Goal: Task Accomplishment & Management: Use online tool/utility

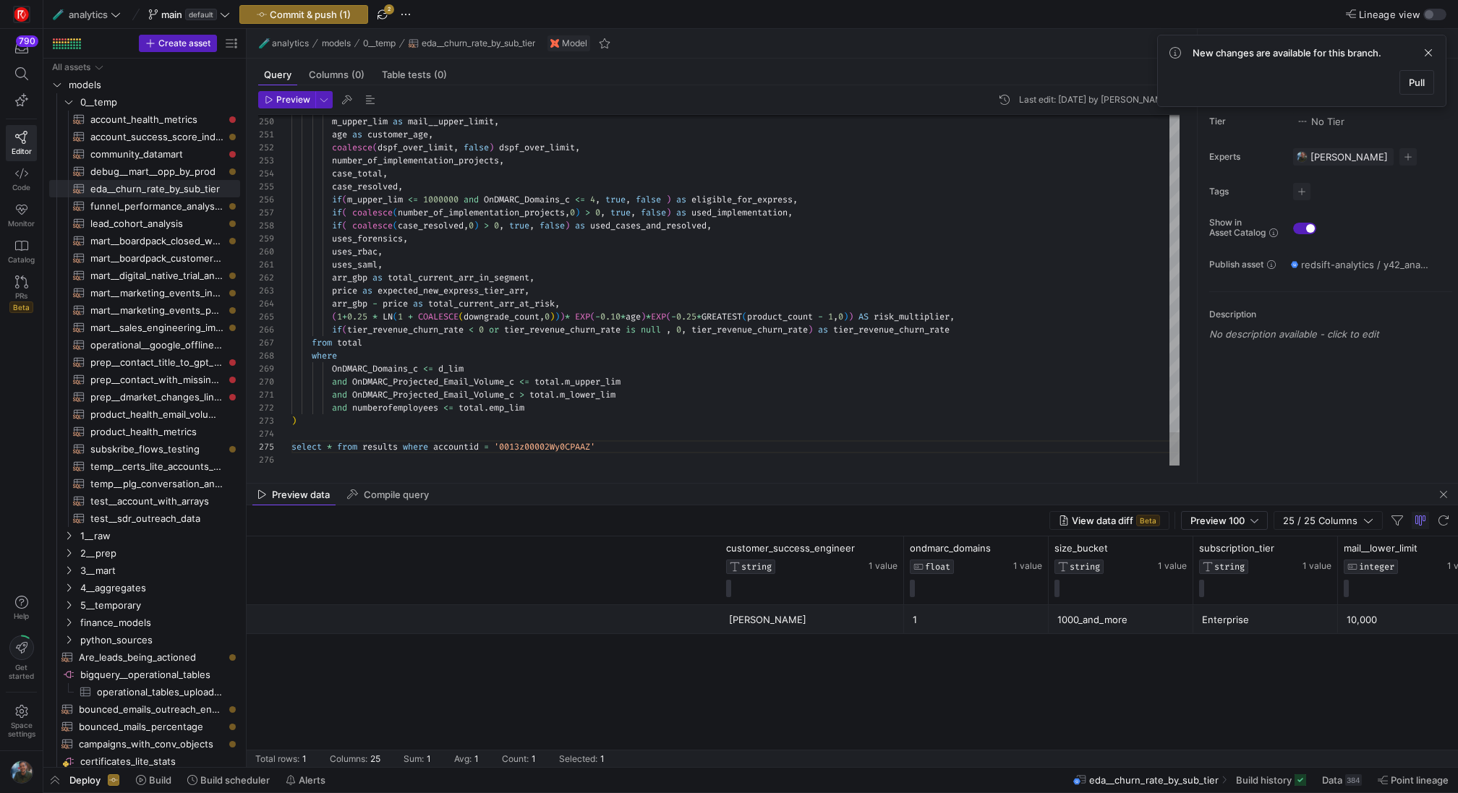
scroll to position [0, 640]
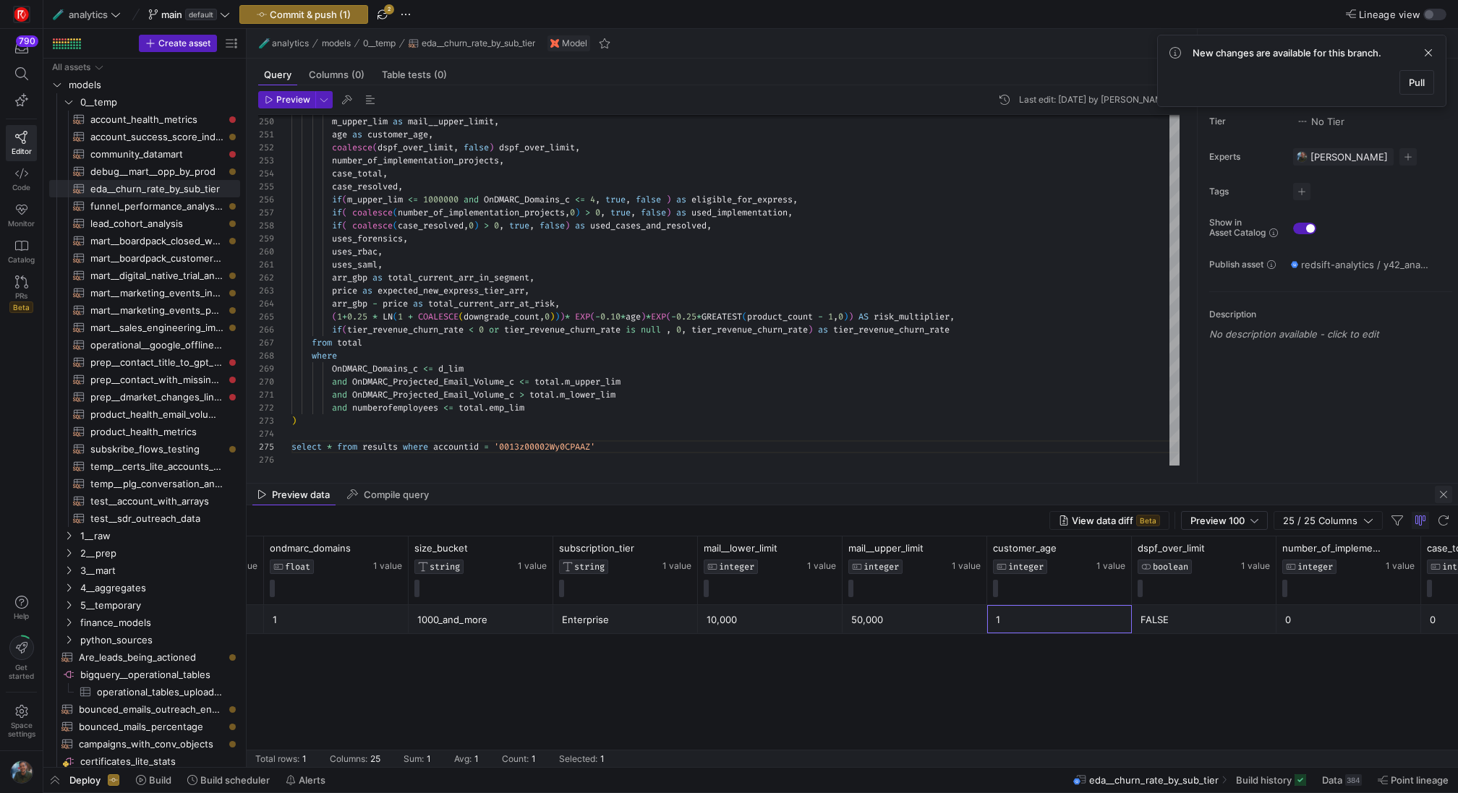
click at [1440, 496] on span "button" at bounding box center [1442, 494] width 17 height 17
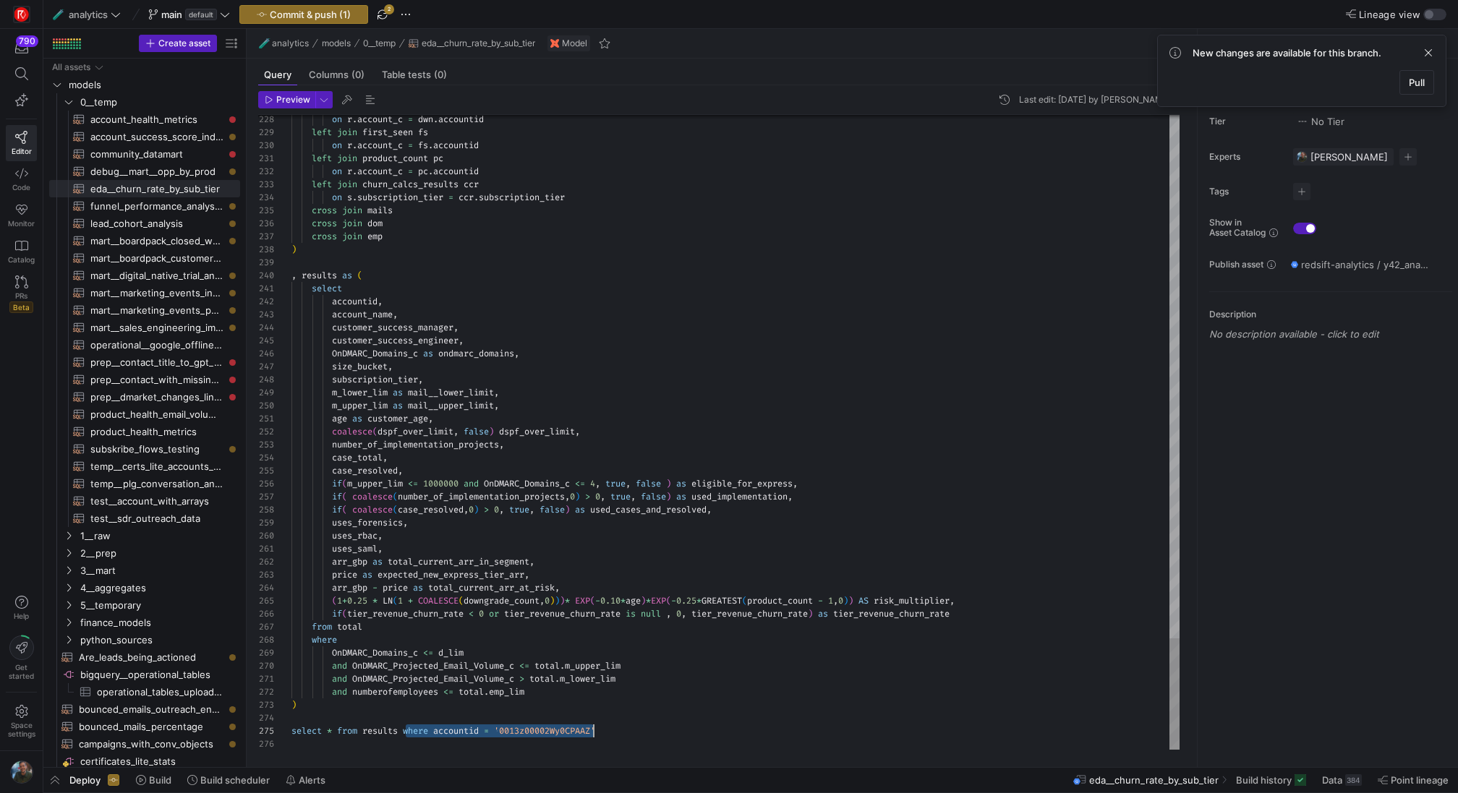
scroll to position [52, 312]
drag, startPoint x: 404, startPoint y: 732, endPoint x: 602, endPoint y: 729, distance: 198.1
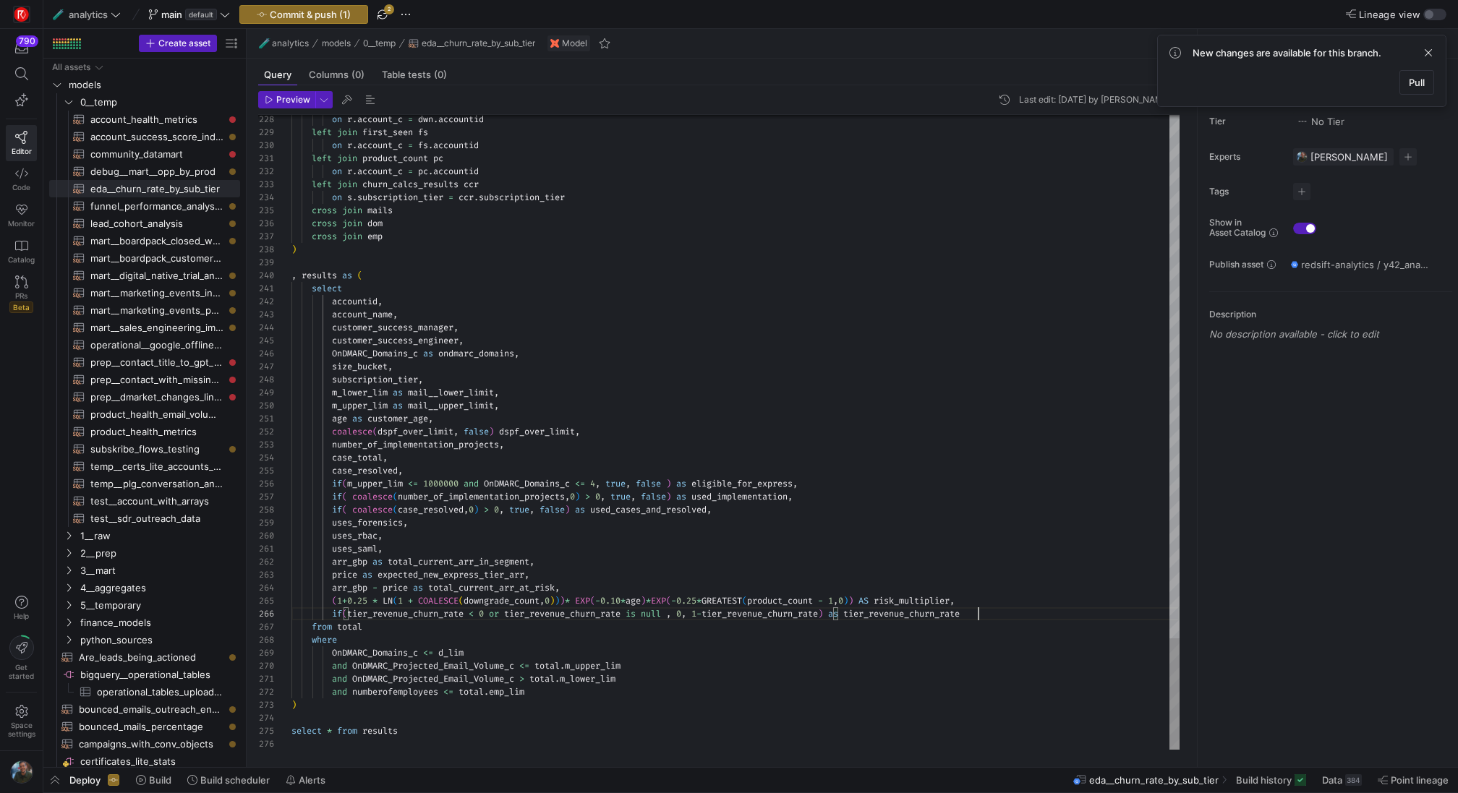
scroll to position [65, 686]
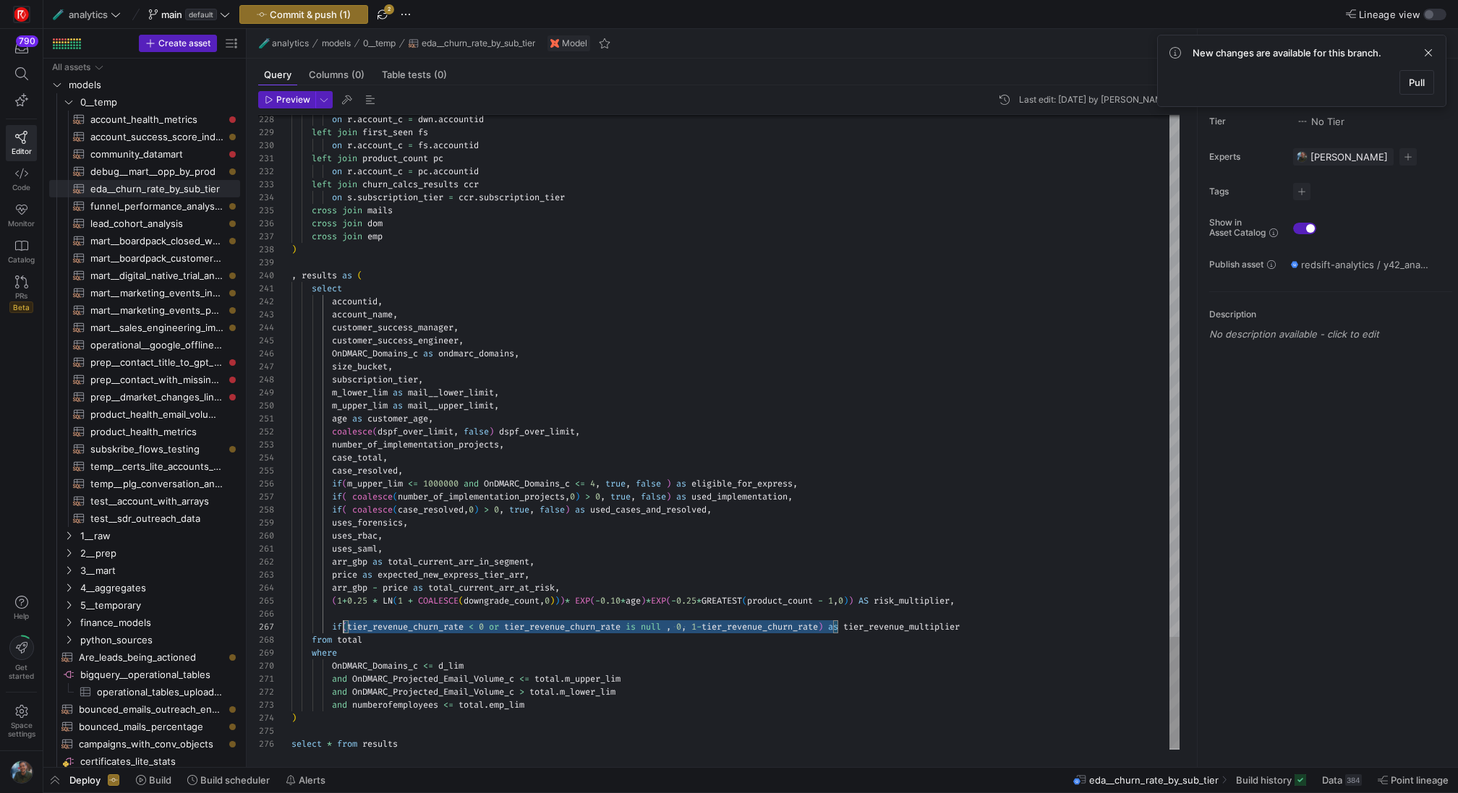
scroll to position [78, 42]
drag, startPoint x: 839, startPoint y: 627, endPoint x: 333, endPoint y: 630, distance: 505.4
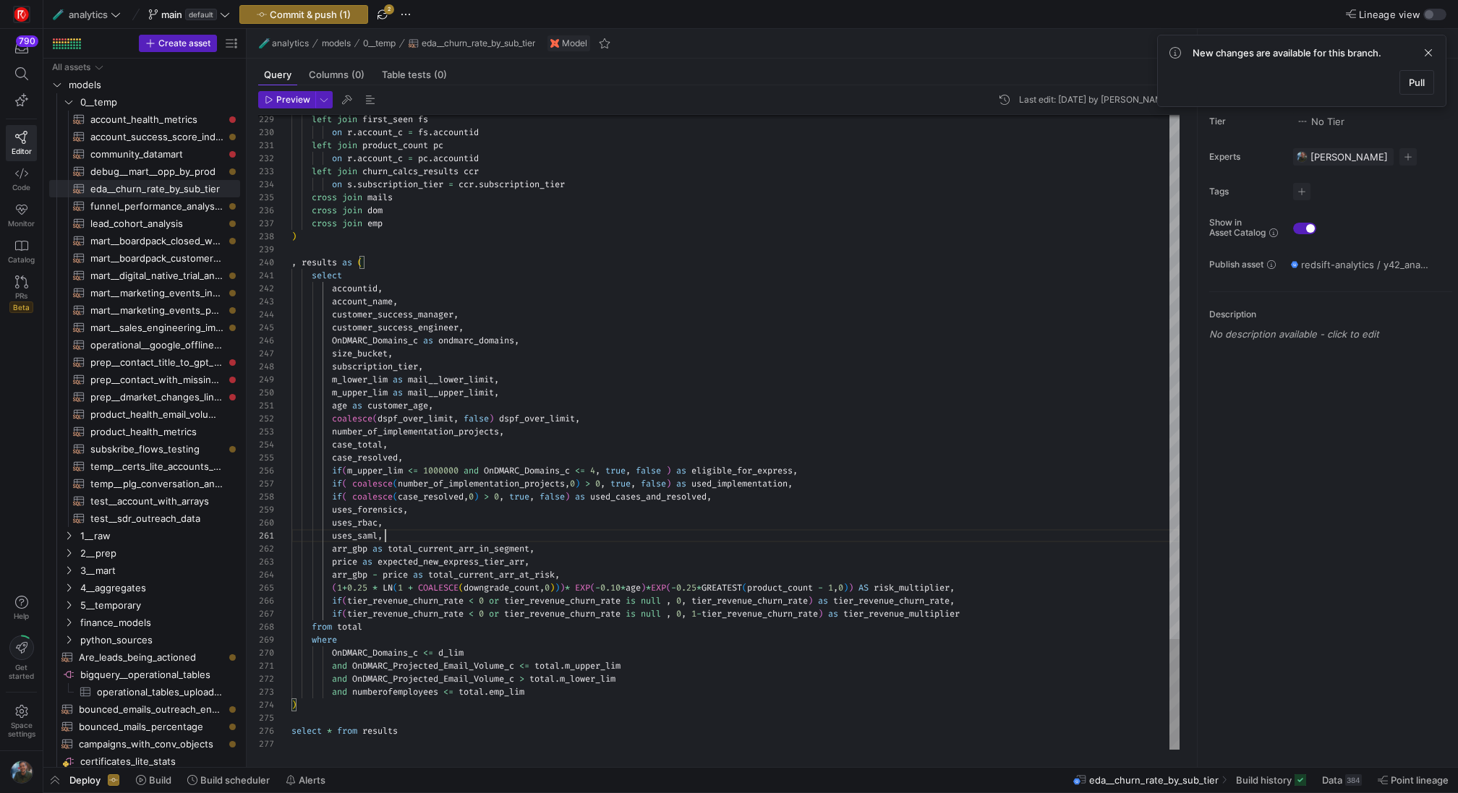
scroll to position [65, 686]
type textarea "select accountid, account_name, customer_success_manager, customer_success_engi…"
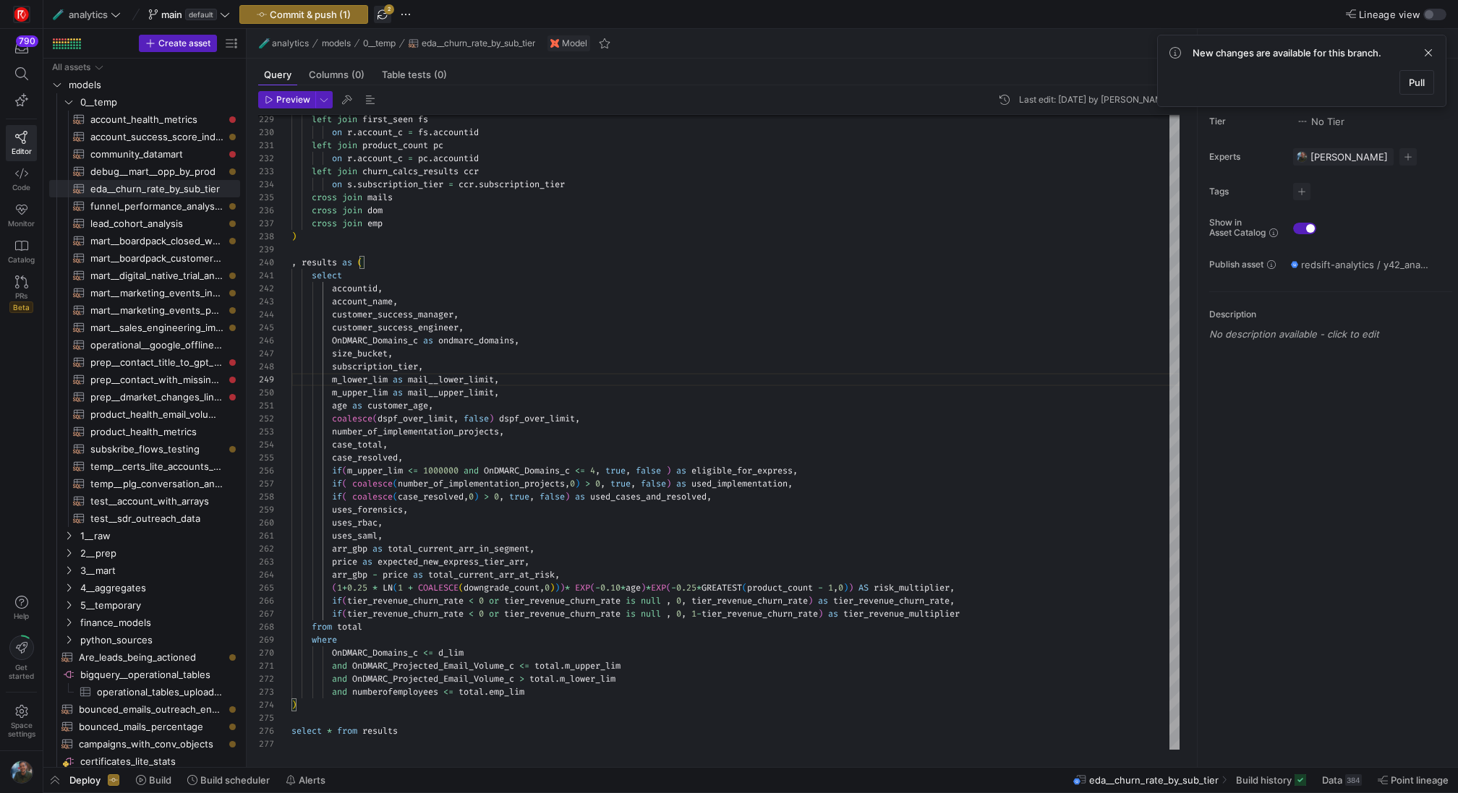
click at [383, 17] on span "button" at bounding box center [382, 14] width 17 height 17
click at [411, 18] on span "button" at bounding box center [405, 14] width 17 height 17
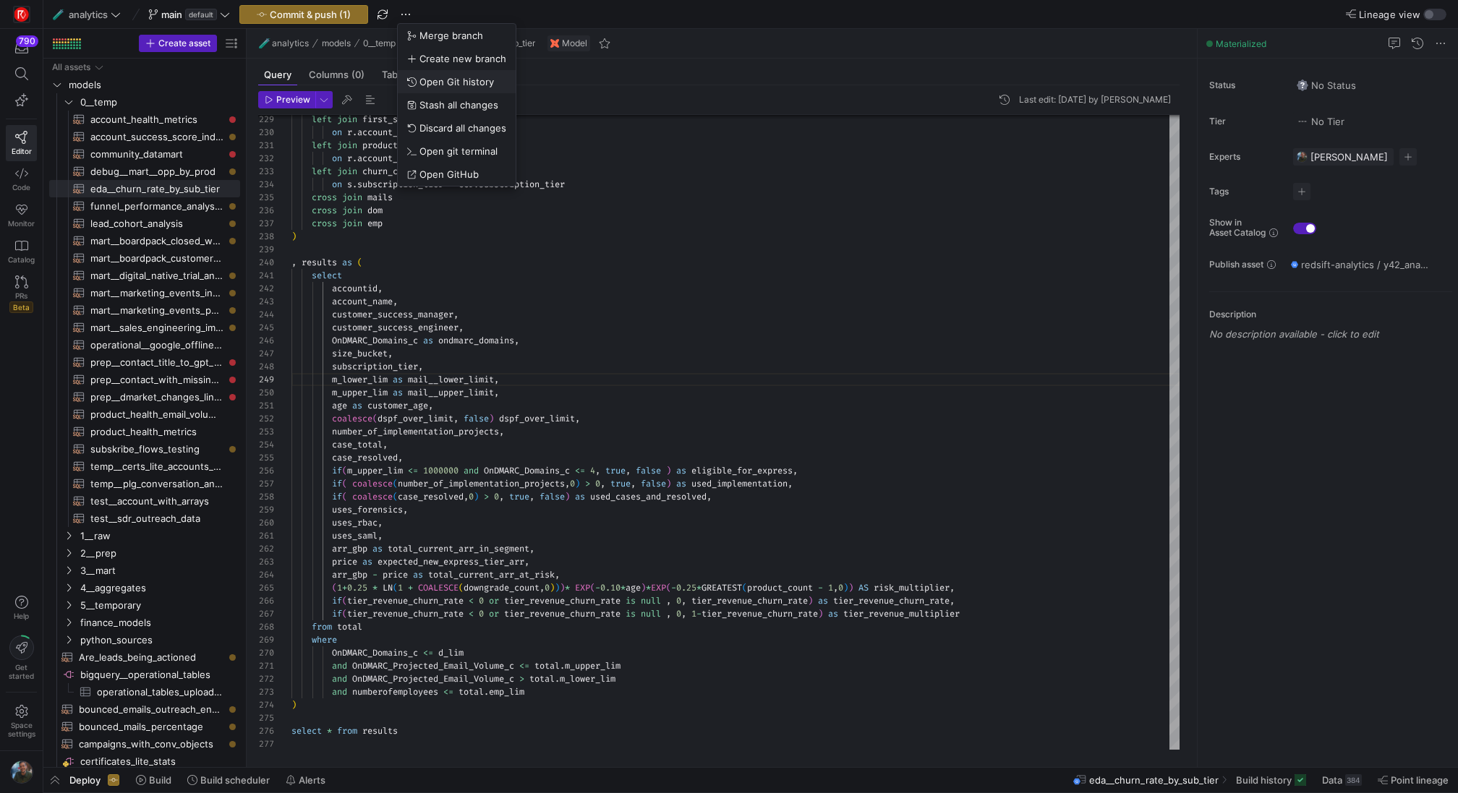
click at [470, 83] on span "Open Git history" at bounding box center [456, 82] width 74 height 12
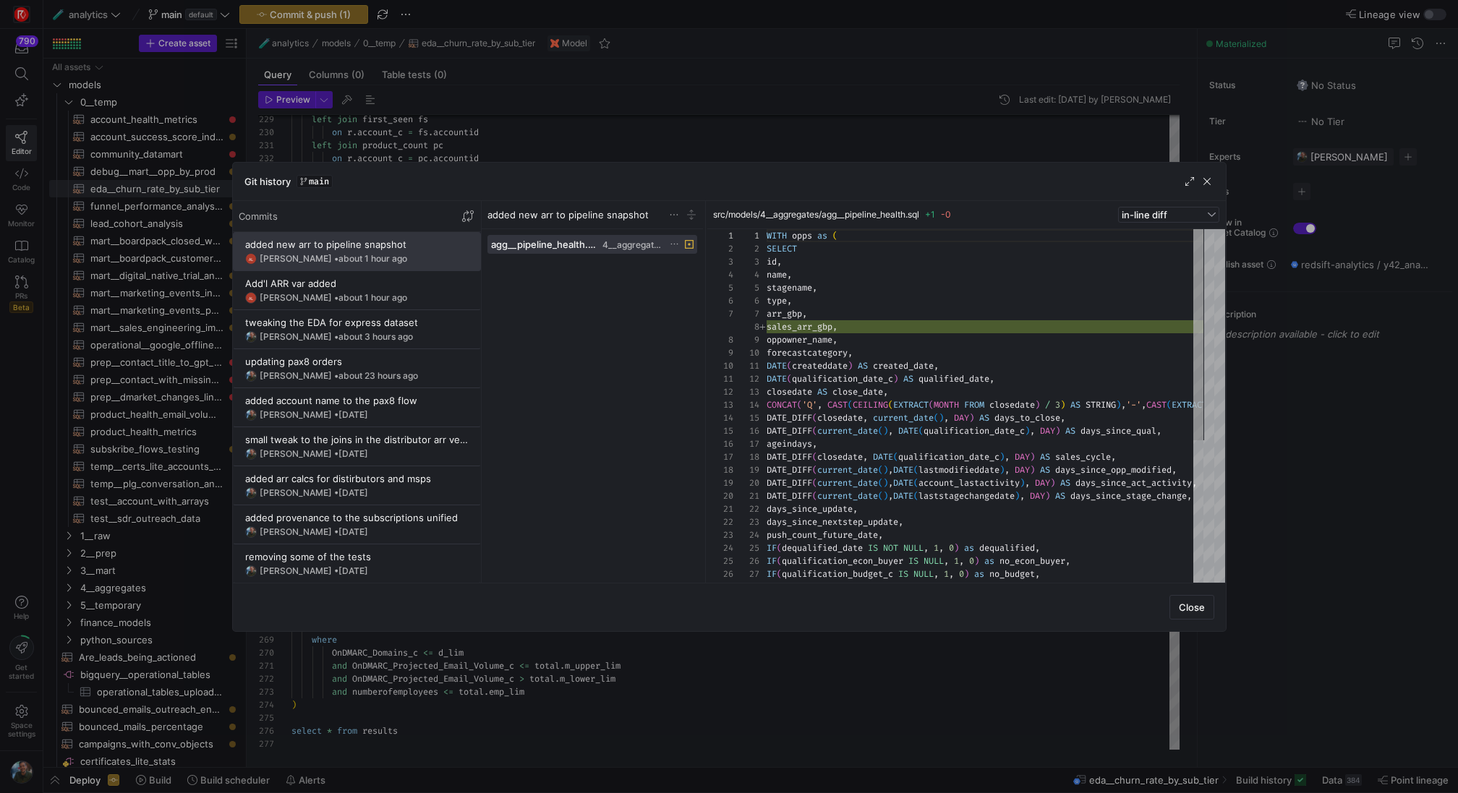
scroll to position [130, 0]
click at [357, 294] on span "about 1 hour ago" at bounding box center [372, 297] width 69 height 11
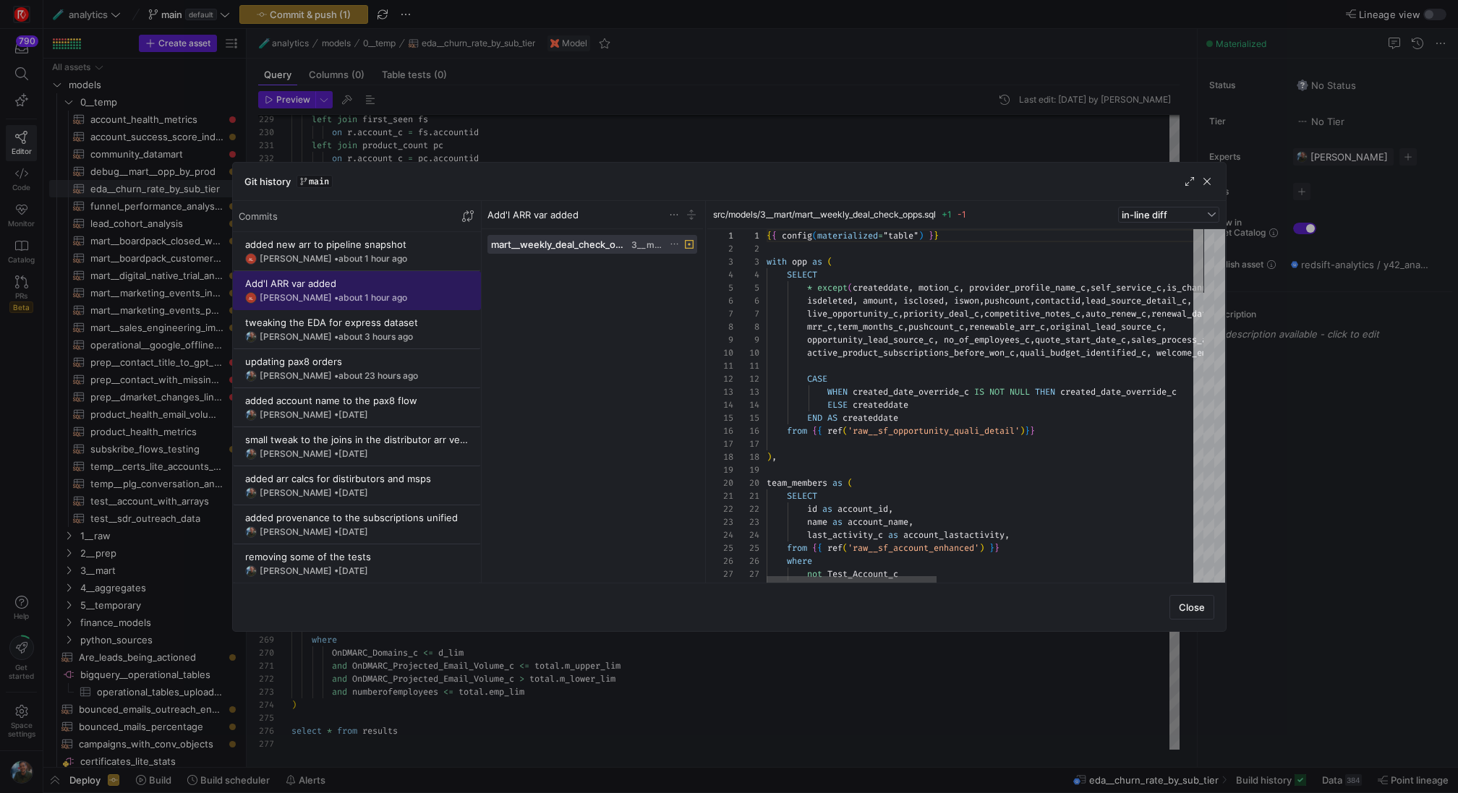
scroll to position [104, 0]
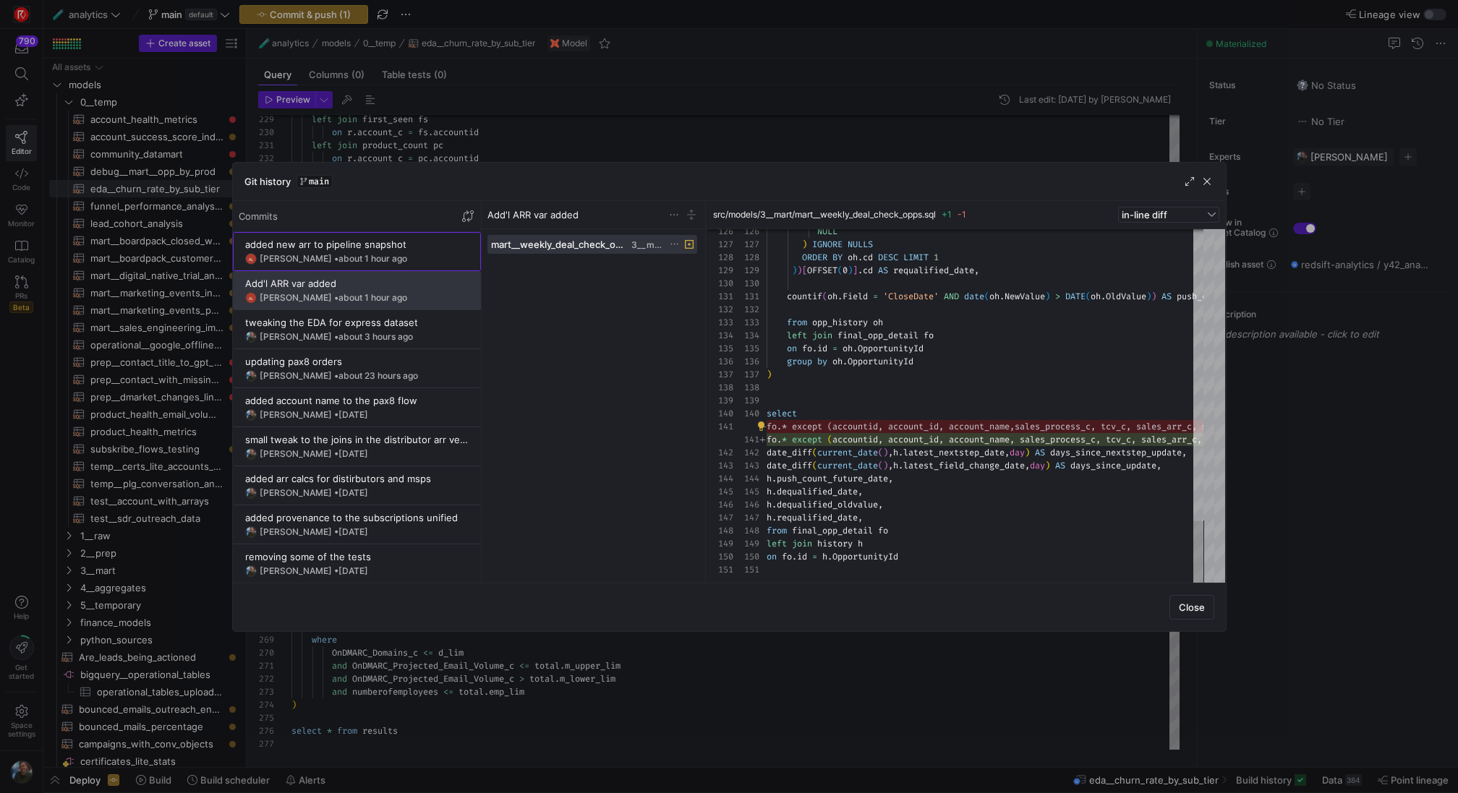
click at [401, 239] on div "added new arr to pipeline snapshot" at bounding box center [356, 245] width 223 height 12
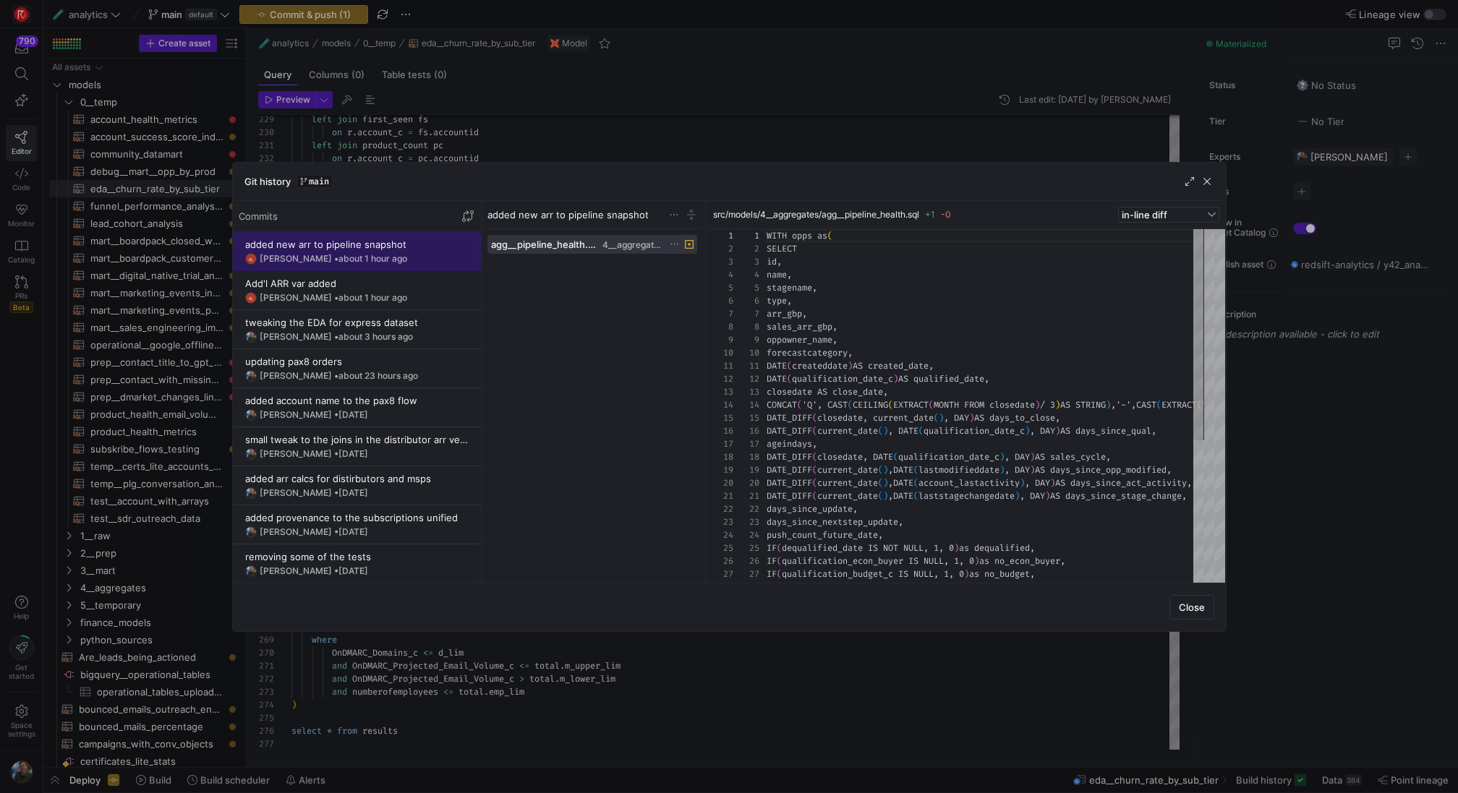
scroll to position [130, 0]
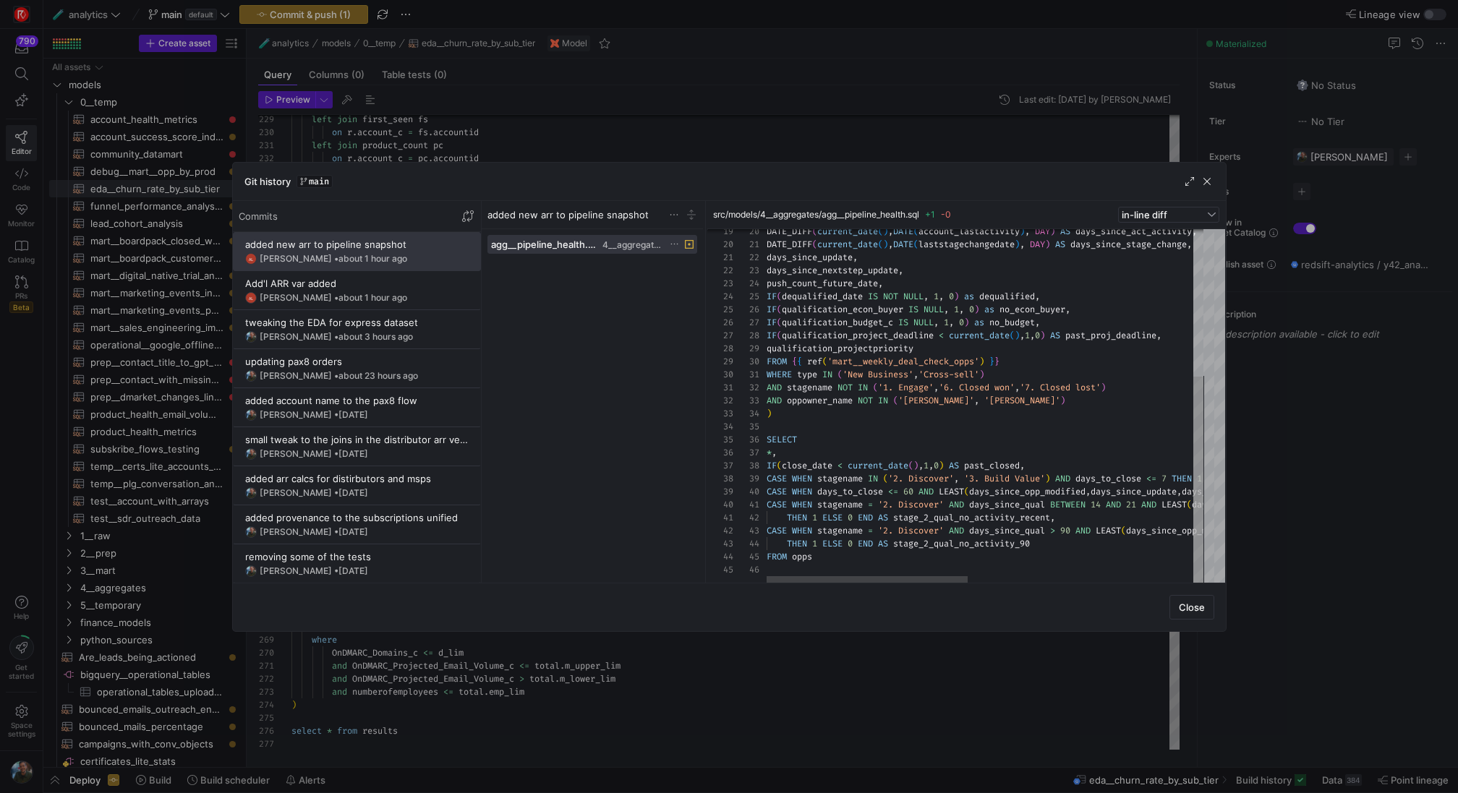
type textarea "DATE_DIFF(current_date(),DATE(laststagechangedate), DAY) AS days_since_stage_ch…"
click at [912, 357] on div "DATE_DIFF ( current_date ( ) , DATE ( account_lastactivity ) , DAY ) AS days_si…" at bounding box center [1229, 281] width 926 height 607
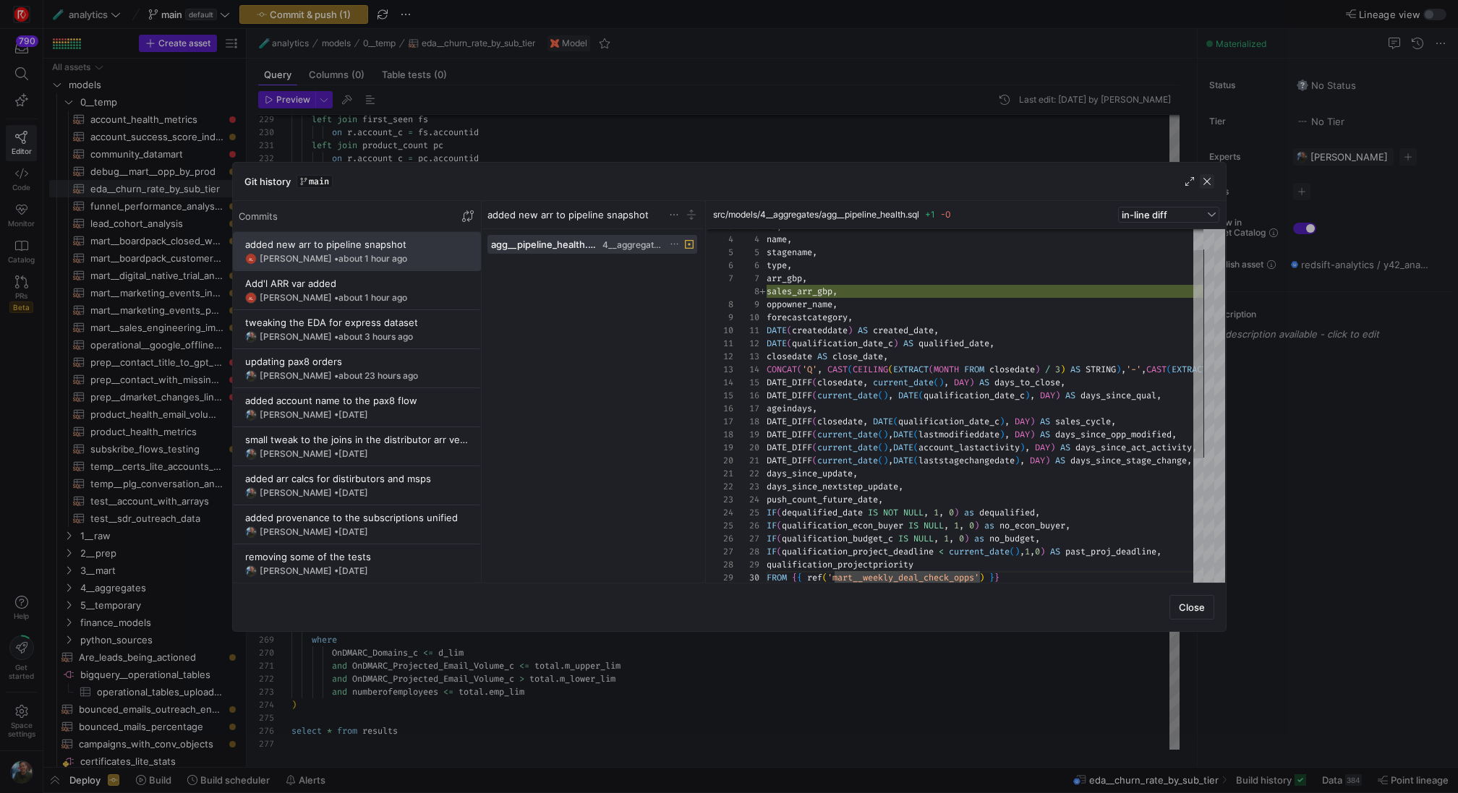
click at [1205, 179] on span "button" at bounding box center [1206, 181] width 14 height 14
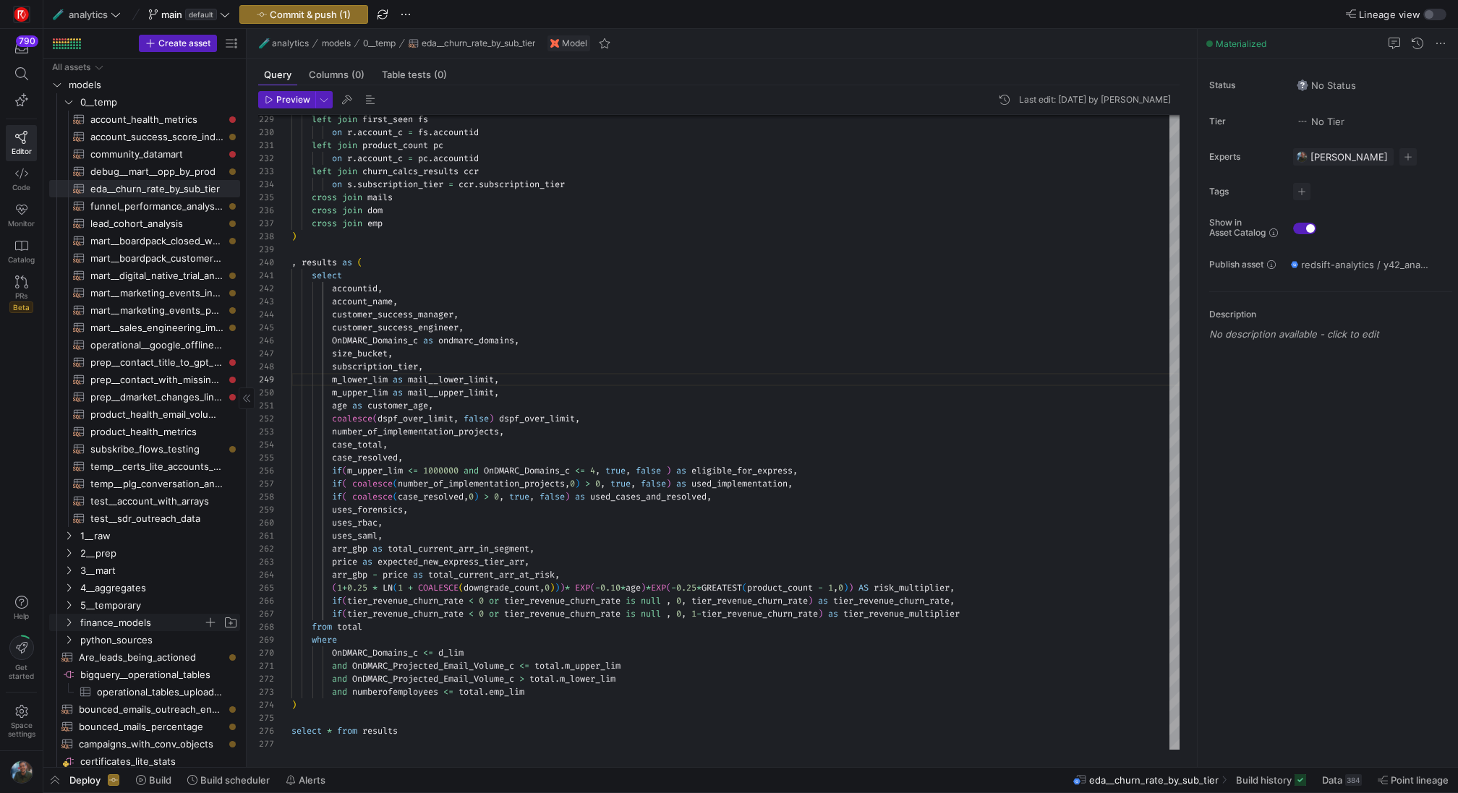
click at [139, 619] on span "finance_models" at bounding box center [141, 623] width 123 height 17
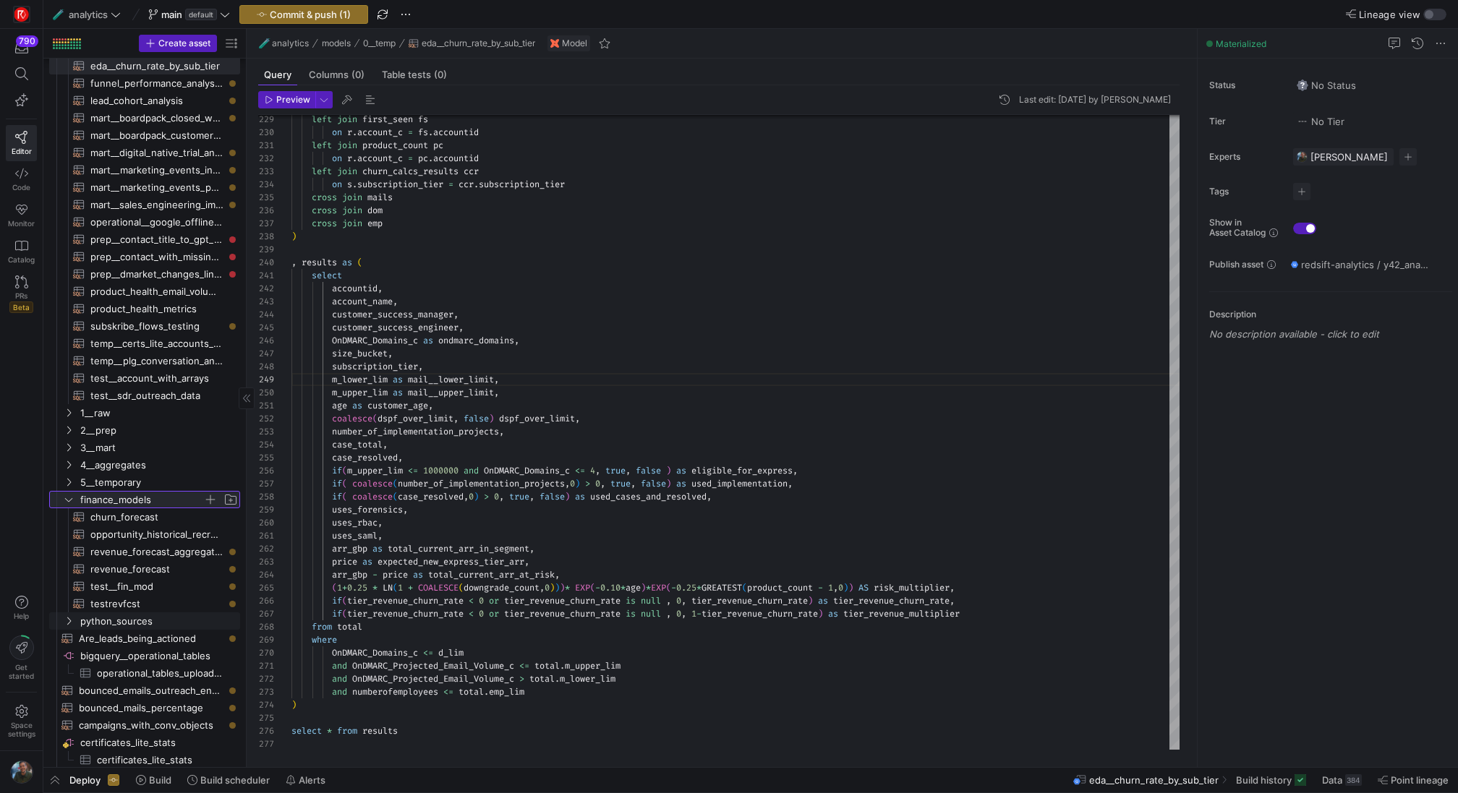
scroll to position [125, 0]
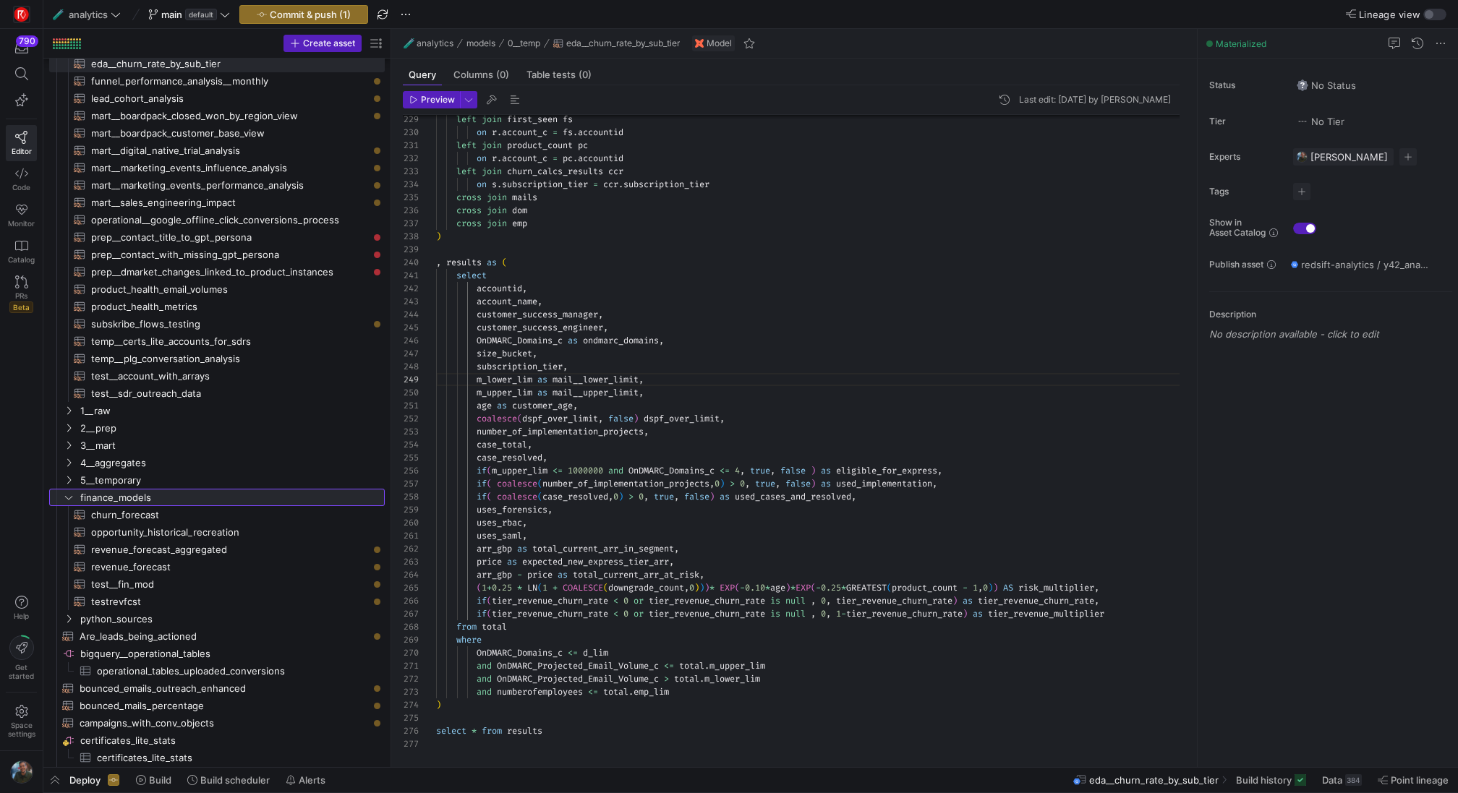
drag, startPoint x: 244, startPoint y: 323, endPoint x: 442, endPoint y: 323, distance: 197.4
click at [442, 323] on as-split "Create asset Drag here to set row groups Drag here to set column labels Group 1…" at bounding box center [750, 398] width 1414 height 738
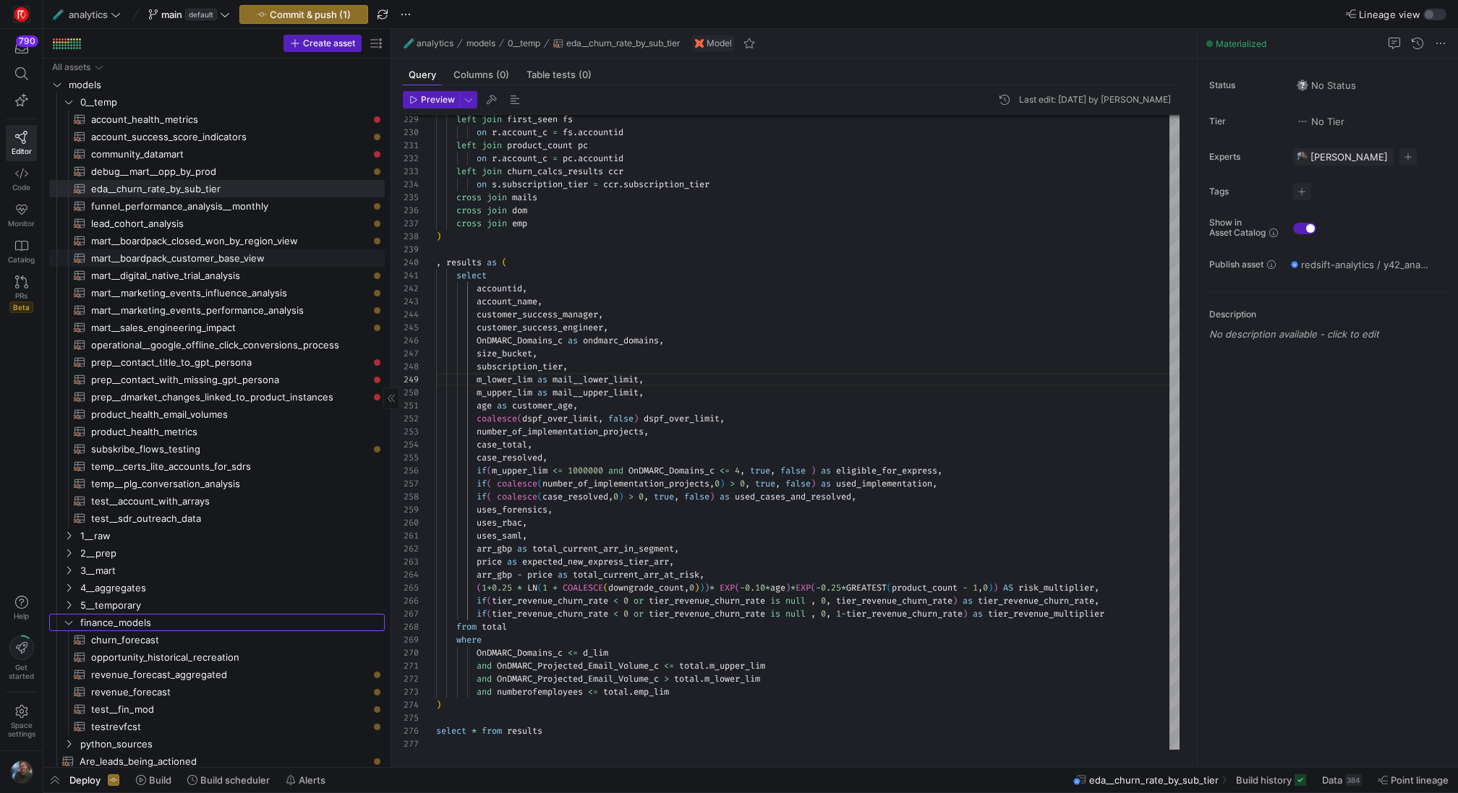
scroll to position [1, 0]
click at [159, 565] on span "3__mart" at bounding box center [214, 569] width 268 height 17
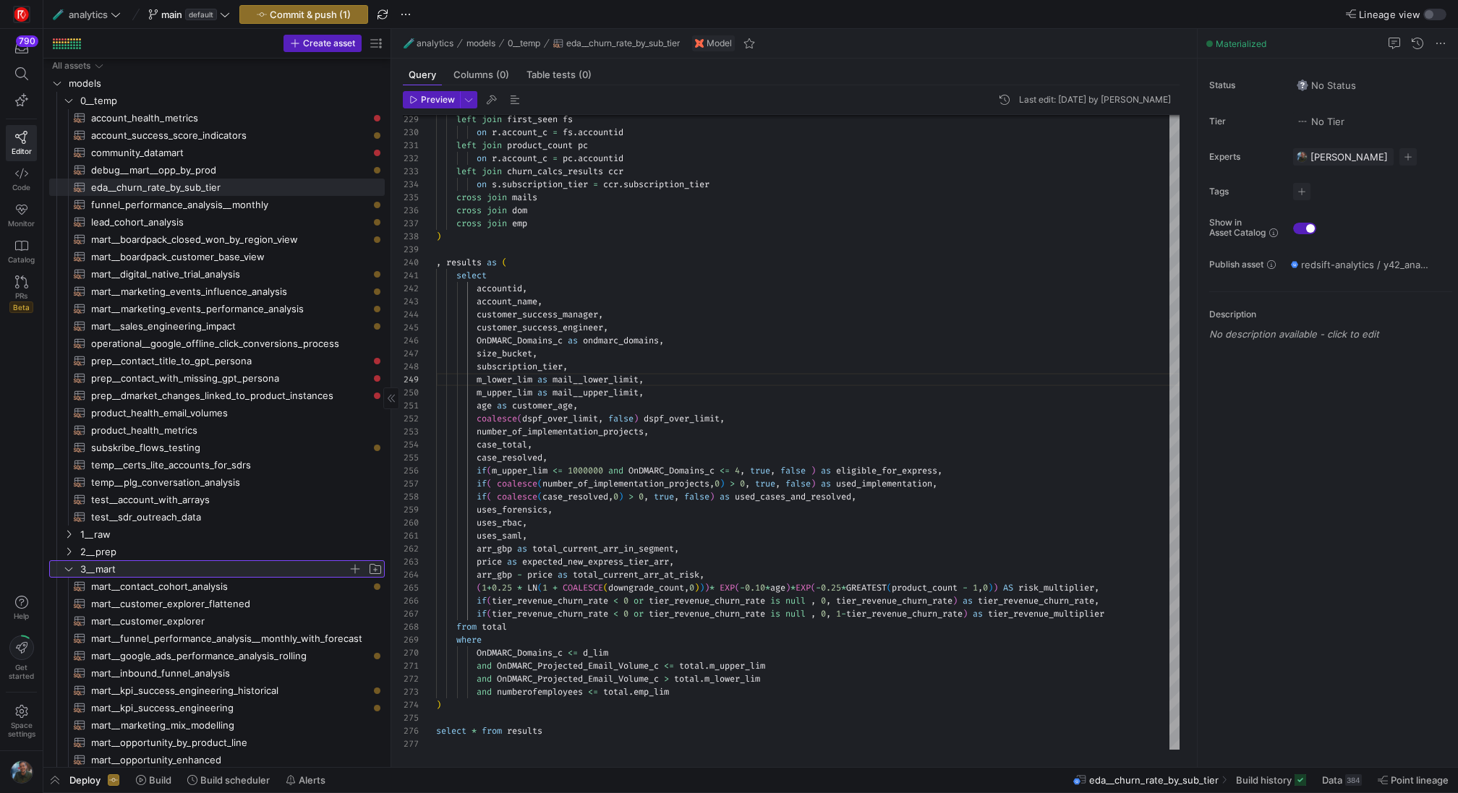
scroll to position [325, 0]
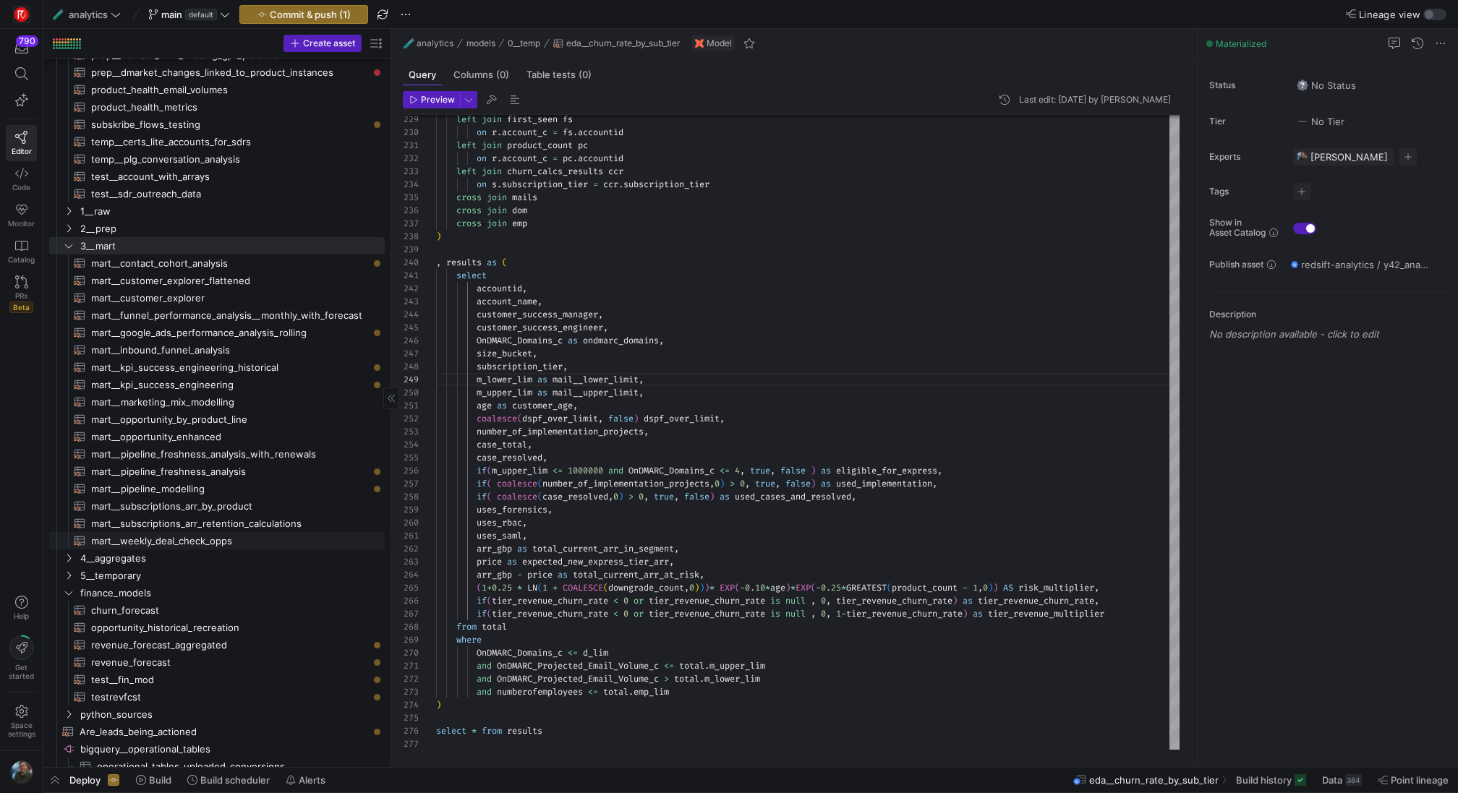
click at [212, 540] on span "mart__weekly_deal_check_opps​​​​​​​​​​" at bounding box center [229, 541] width 277 height 17
type textarea "{{ config(materialized="table") }} with opp as ( SELECT * except(createddate, m…"
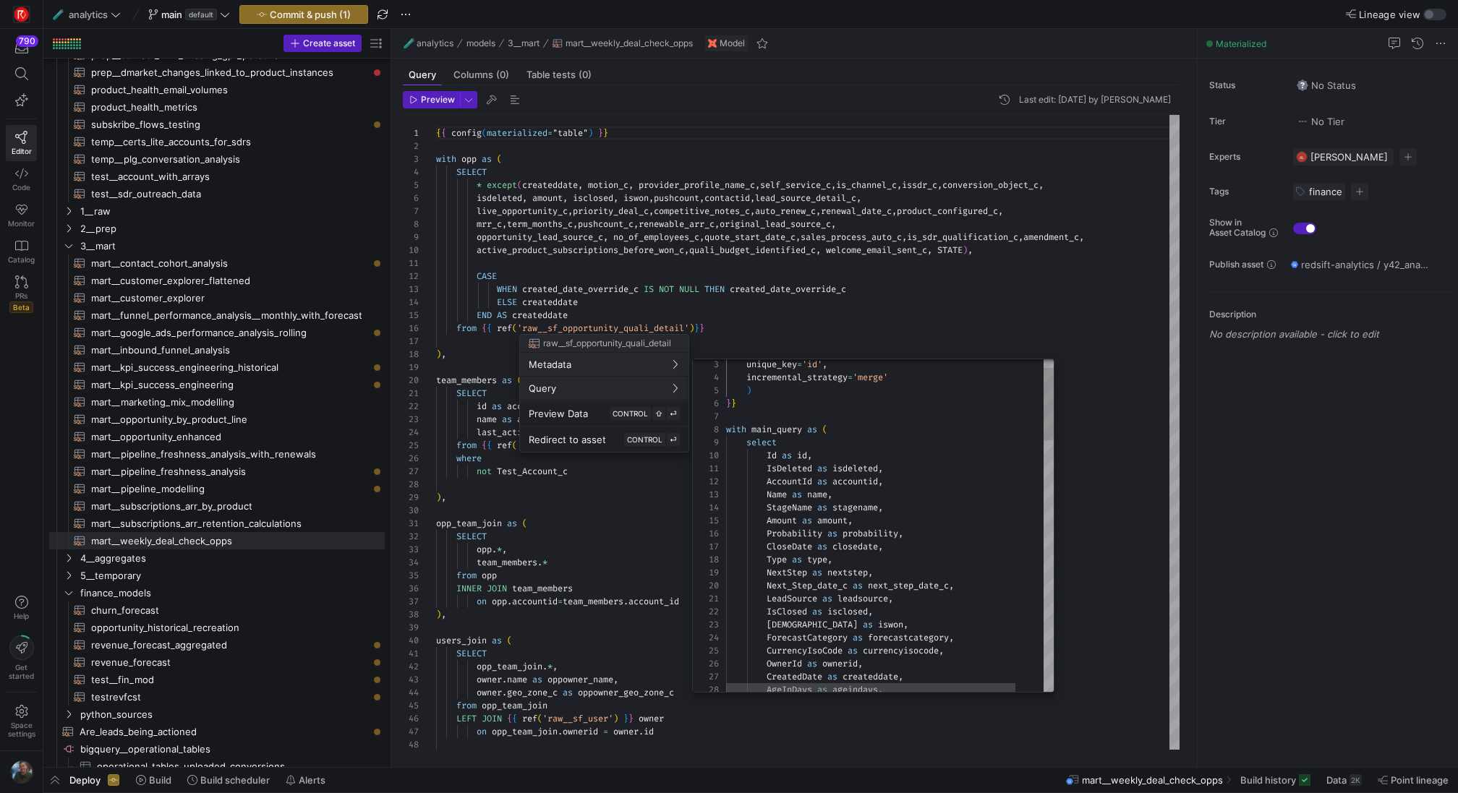
scroll to position [130, 0]
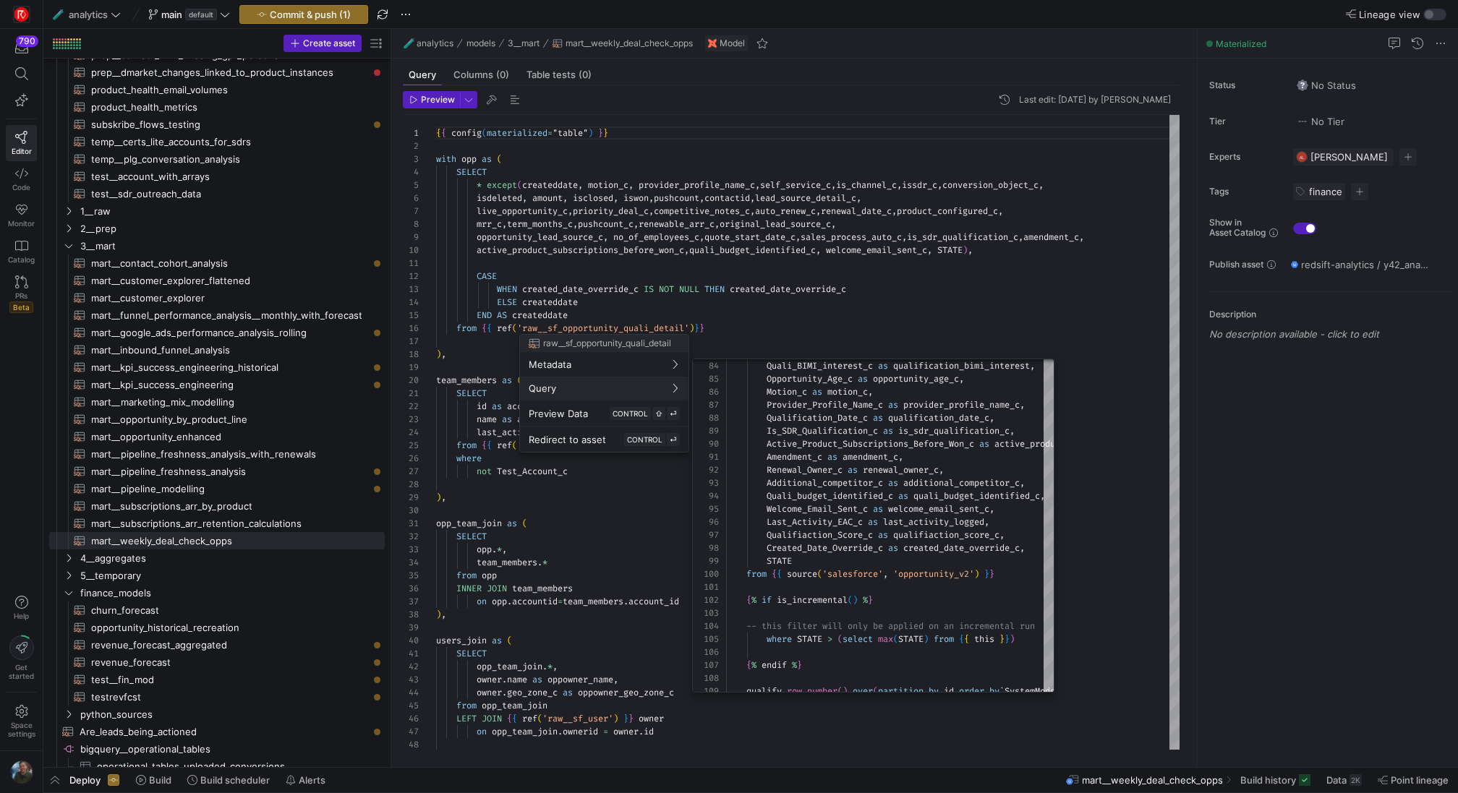
click at [824, 243] on div at bounding box center [729, 396] width 1458 height 793
